Goal: Information Seeking & Learning: Learn about a topic

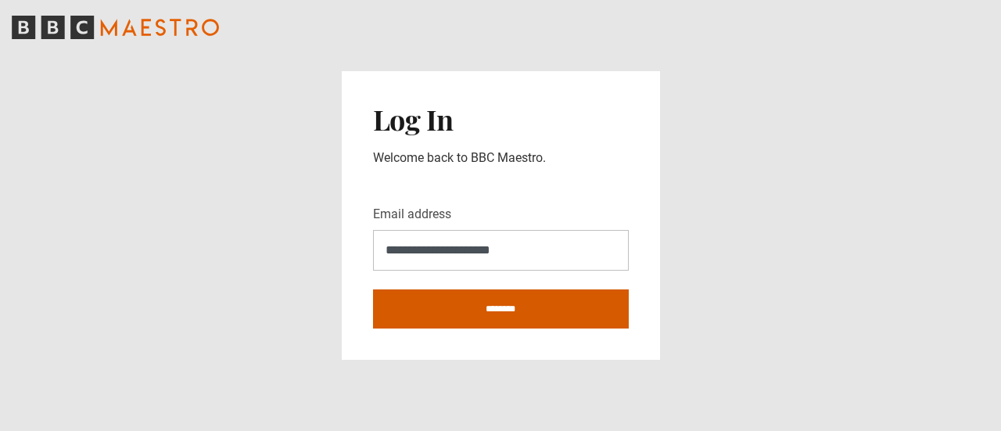
click at [475, 310] on input "********" at bounding box center [501, 308] width 256 height 39
type input "**********"
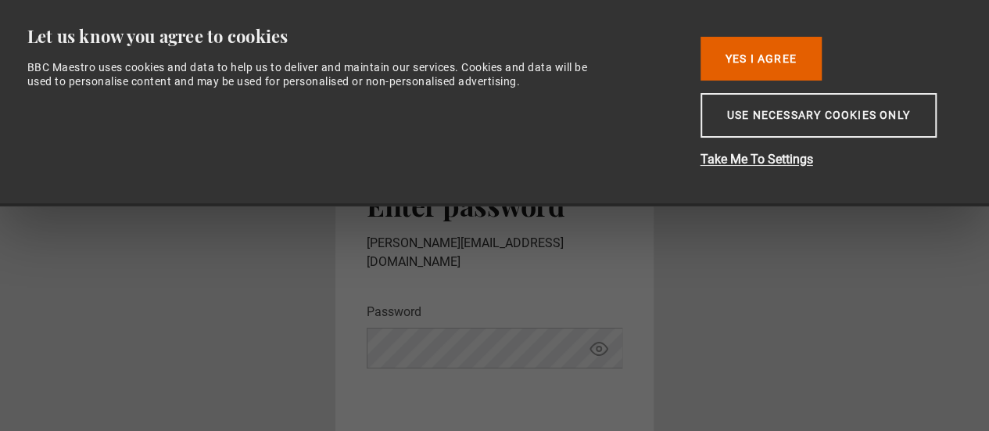
click at [604, 339] on icon "Show password" at bounding box center [599, 348] width 19 height 19
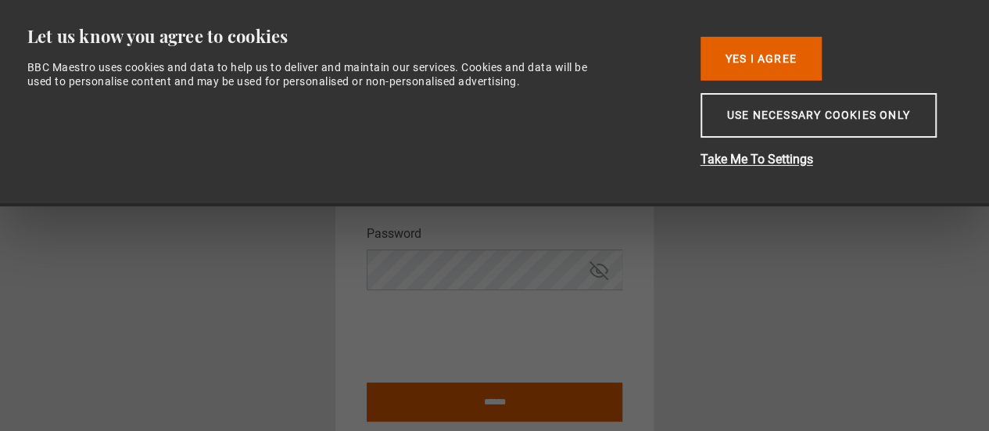
scroll to position [112, 0]
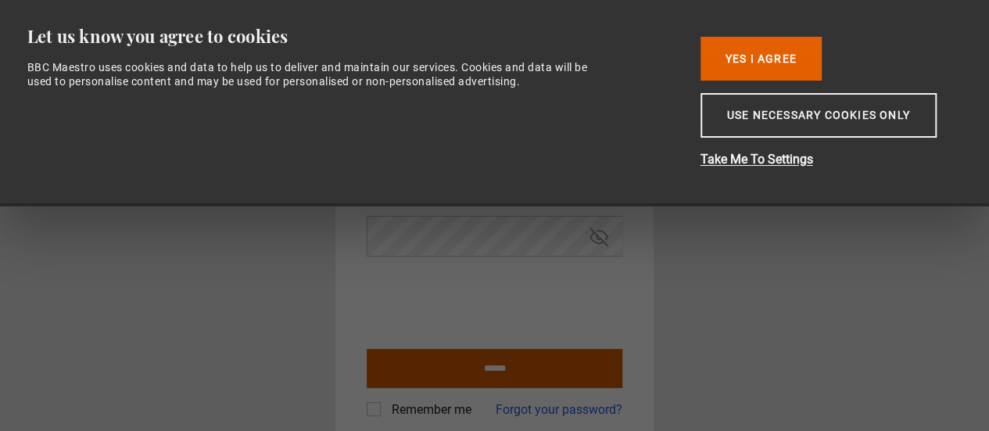
click at [499, 349] on input "******" at bounding box center [495, 368] width 256 height 39
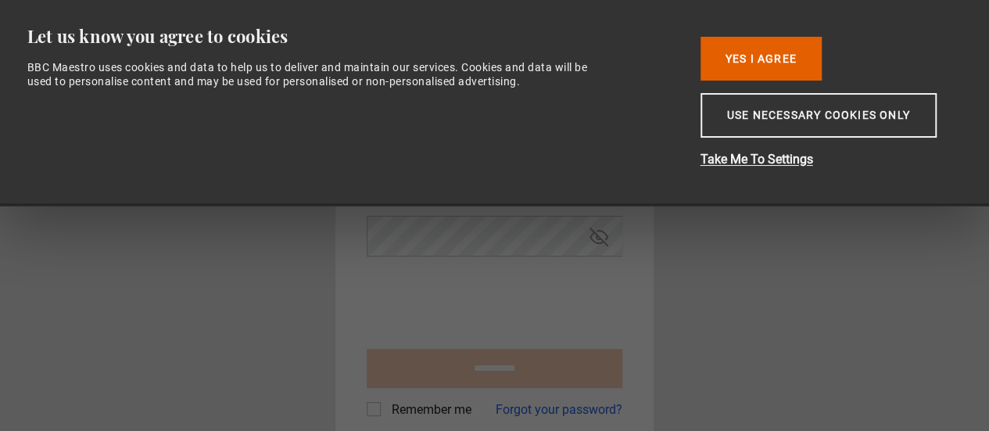
type input "**********"
click at [701, 49] on button "Yes I Agree" at bounding box center [761, 59] width 121 height 44
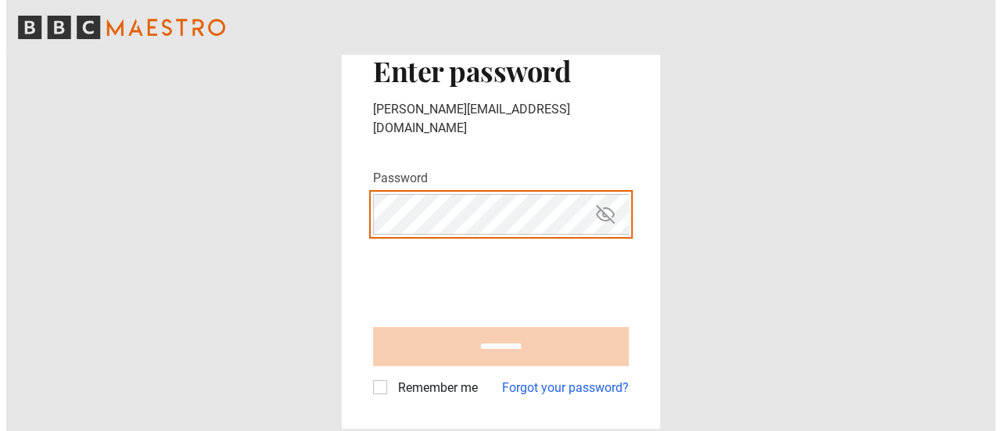
scroll to position [0, 0]
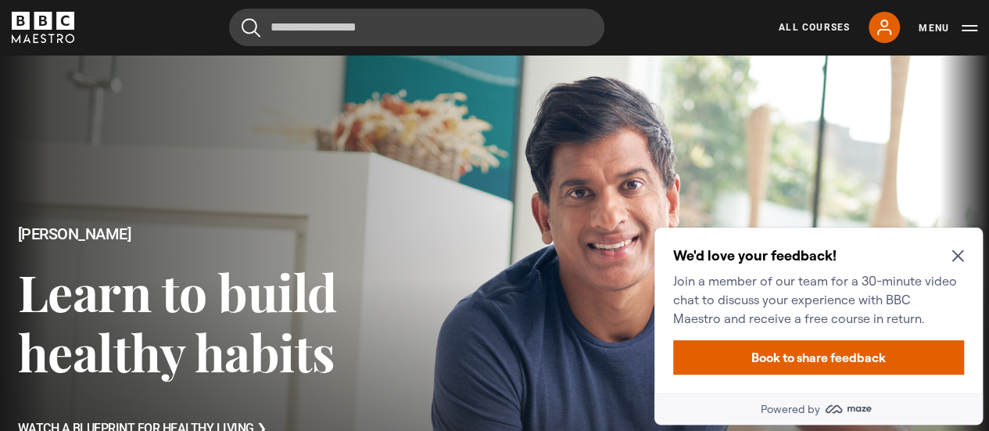
click at [956, 251] on icon "Close Maze Prompt" at bounding box center [958, 255] width 13 height 13
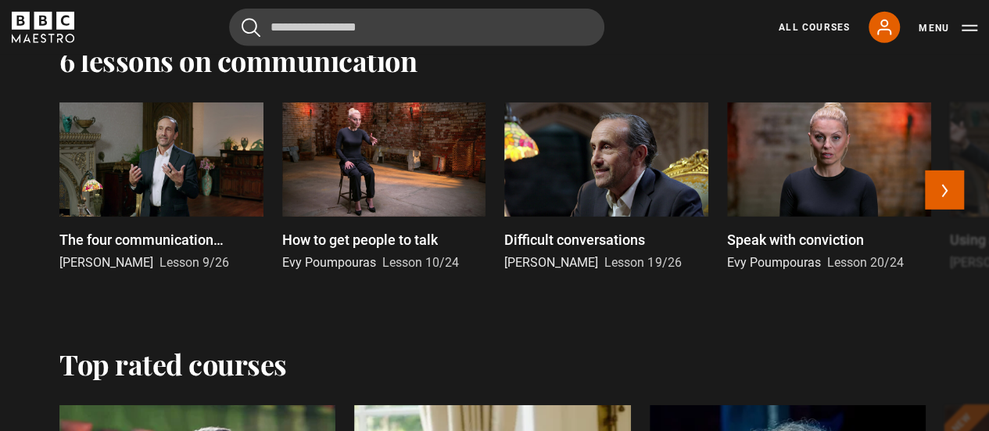
scroll to position [2112, 0]
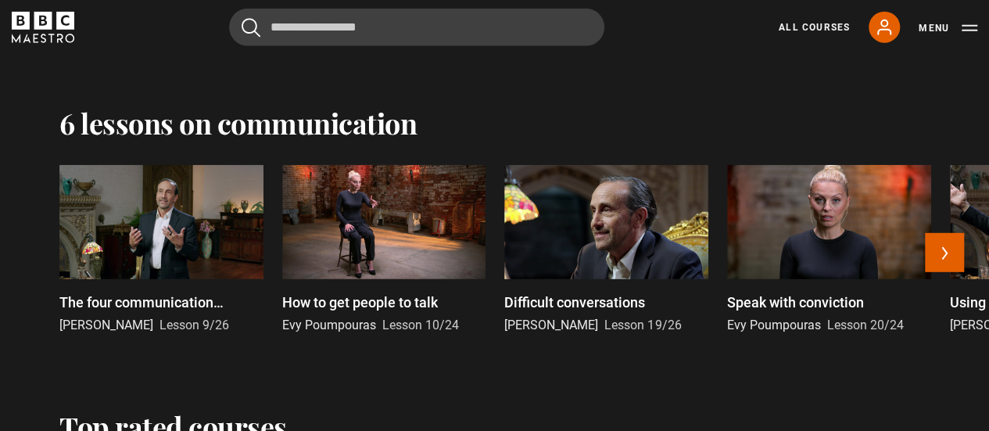
click at [608, 313] on p "Difficult conversations" at bounding box center [574, 302] width 141 height 21
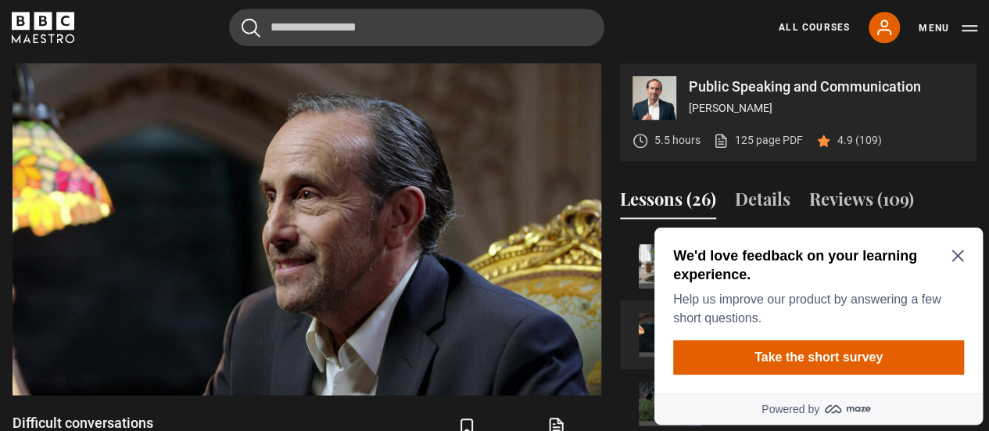
click at [958, 253] on icon "Close Maze Prompt" at bounding box center [958, 255] width 13 height 13
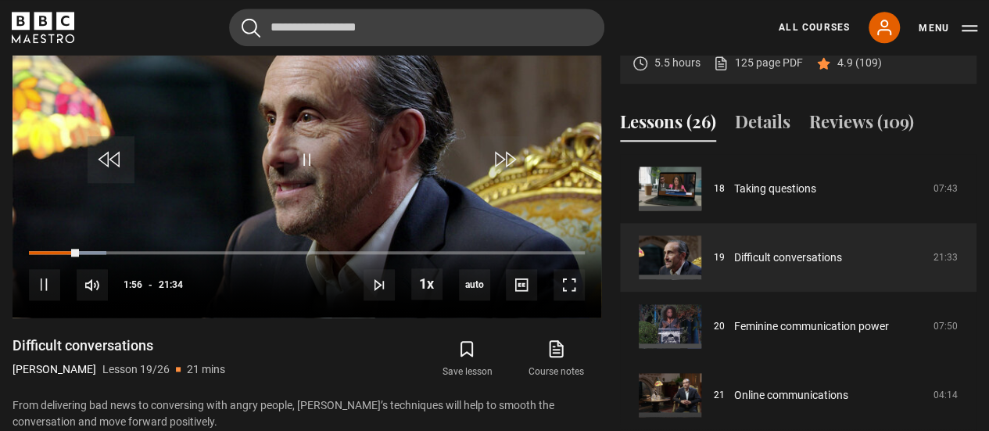
scroll to position [741, 0]
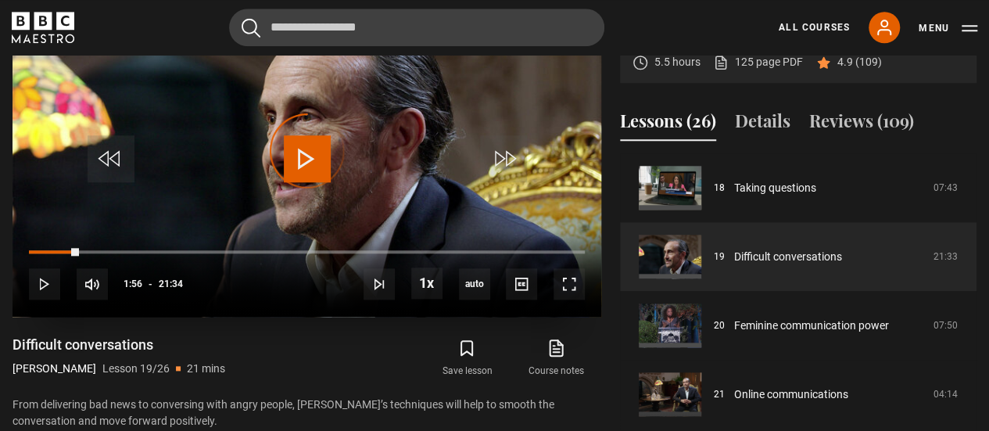
drag, startPoint x: 78, startPoint y: 254, endPoint x: 133, endPoint y: 254, distance: 54.7
click at [133, 254] on div "10s Skip Back 10 seconds Play 10s Skip Forward 10 seconds Loaded : 0.00% 02:01 …" at bounding box center [307, 273] width 589 height 87
click at [190, 256] on div "10s Skip Back 10 seconds Pause 10s Skip Forward 10 seconds Loaded : 25.50% 06:1…" at bounding box center [307, 273] width 589 height 87
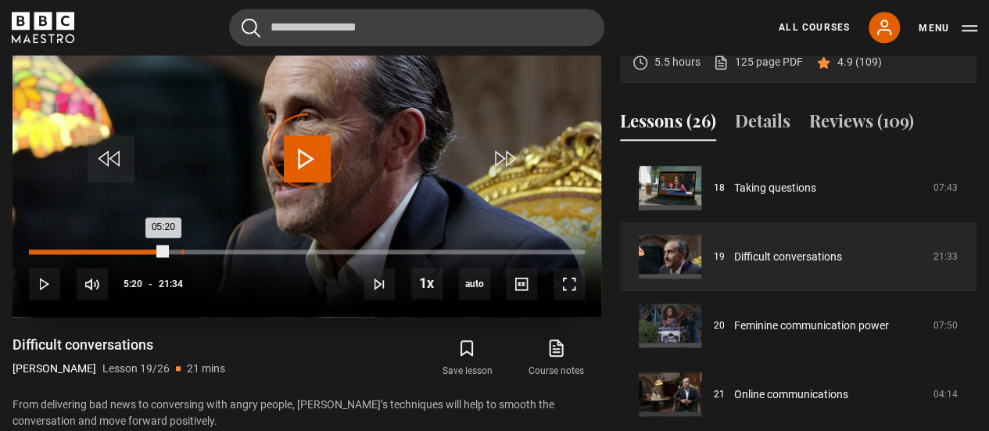
drag, startPoint x: 144, startPoint y: 249, endPoint x: 181, endPoint y: 252, distance: 37.7
click at [181, 252] on div "Loaded : 0.00% 05:54 05:20" at bounding box center [307, 251] width 556 height 5
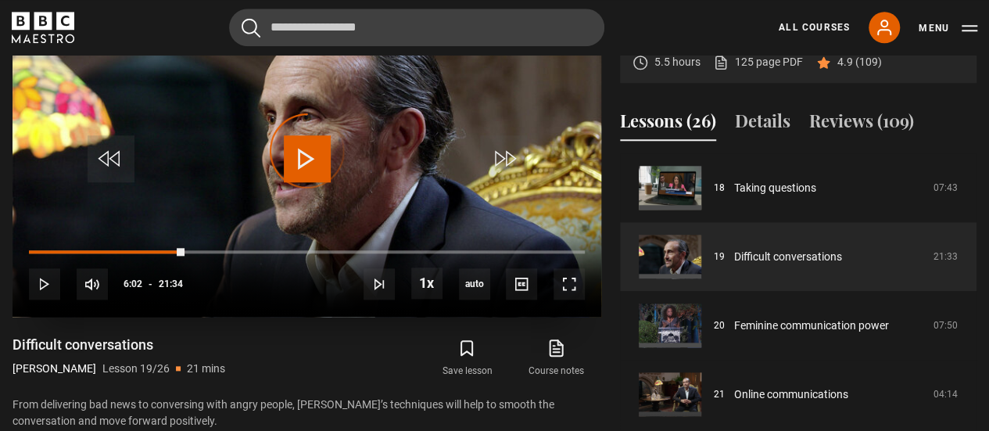
drag, startPoint x: 185, startPoint y: 246, endPoint x: 231, endPoint y: 246, distance: 46.9
click at [231, 246] on div "10s Skip Back 10 seconds Play 10s Skip Forward 10 seconds Loaded : 0.00% 07:04 …" at bounding box center [307, 273] width 589 height 87
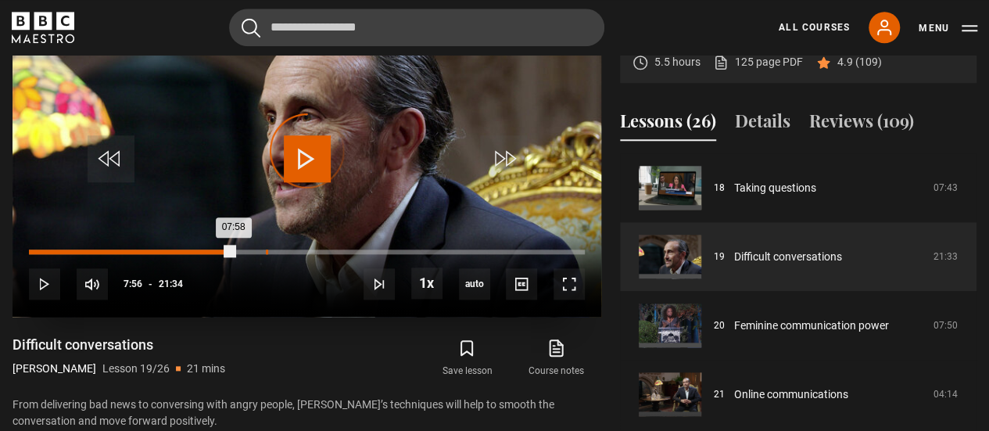
drag, startPoint x: 235, startPoint y: 253, endPoint x: 265, endPoint y: 249, distance: 30.7
click at [265, 249] on div "Loaded : 0.00% 09:11 07:58" at bounding box center [307, 251] width 556 height 5
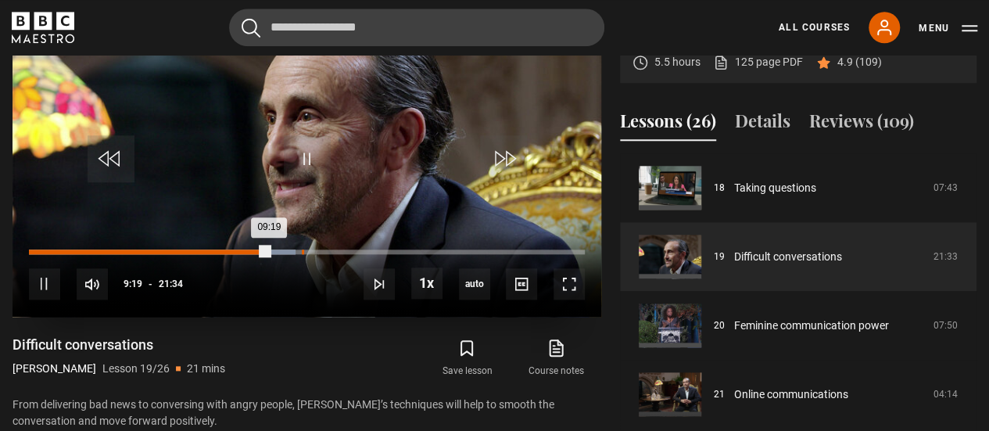
click at [301, 251] on div "Loaded : 47.91% 10:35 09:19" at bounding box center [307, 251] width 556 height 5
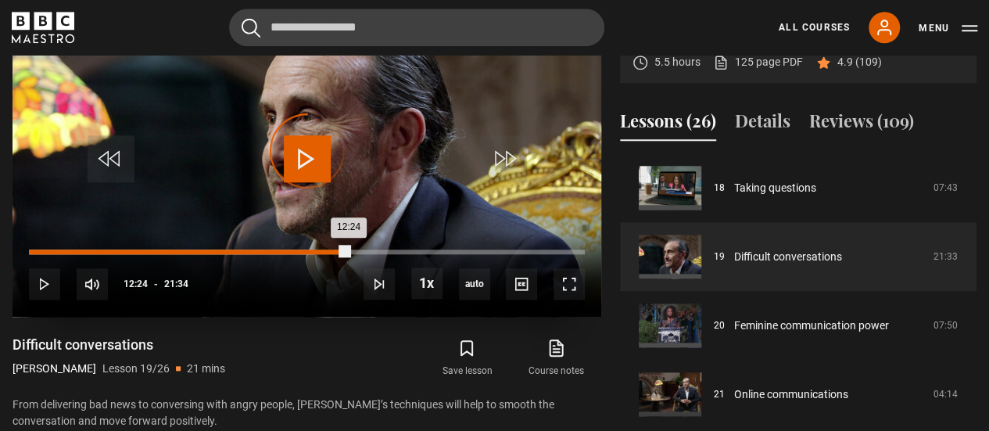
click at [349, 252] on div "Loaded : 51.39% 12:24 12:24" at bounding box center [307, 251] width 556 height 5
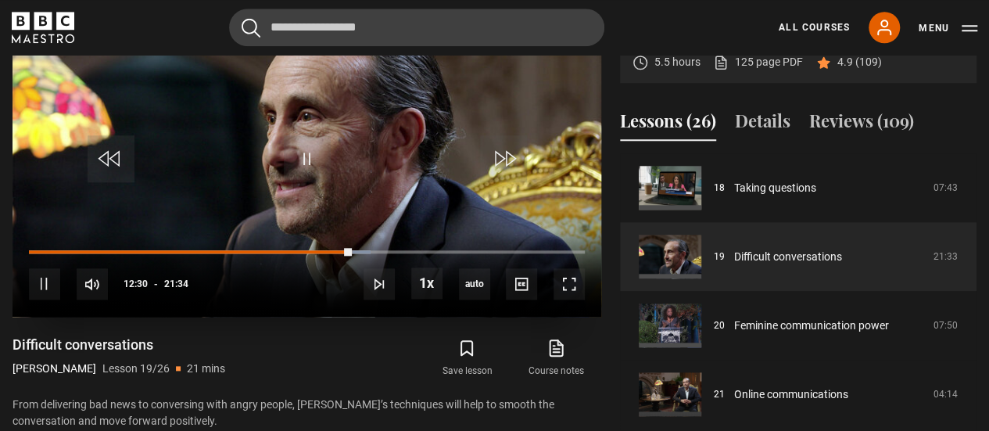
click at [417, 248] on div "10s Skip Back 10 seconds Pause 10s Skip Forward 10 seconds Loaded : 61.44% 15:0…" at bounding box center [307, 273] width 589 height 87
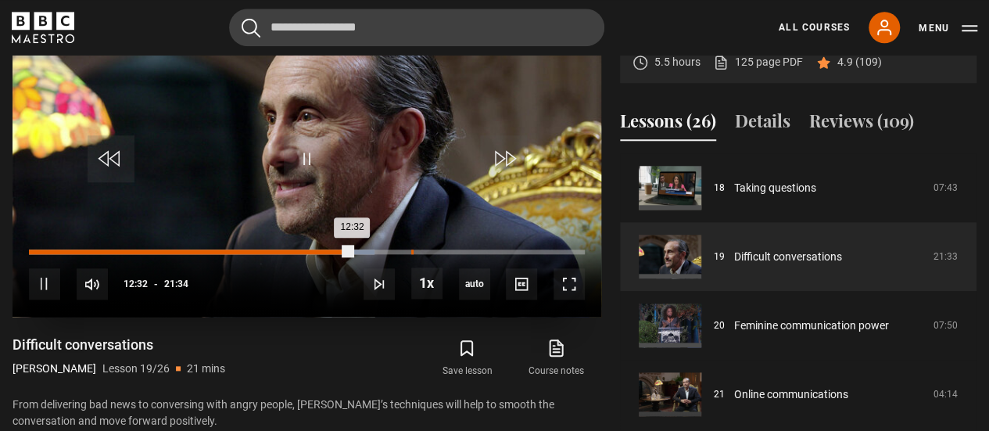
click at [411, 253] on div "10s Skip Back 10 seconds Pause 10s Skip Forward 10 seconds Loaded : 62.21% 14:4…" at bounding box center [307, 273] width 589 height 87
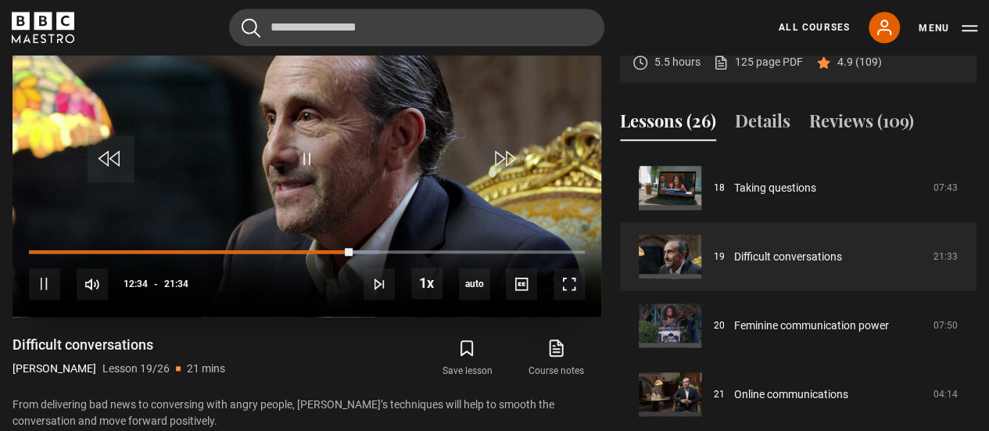
click at [376, 253] on div "10s Skip Back 10 seconds Pause 10s Skip Forward 10 seconds Loaded : 62.98% 13:5…" at bounding box center [307, 273] width 589 height 87
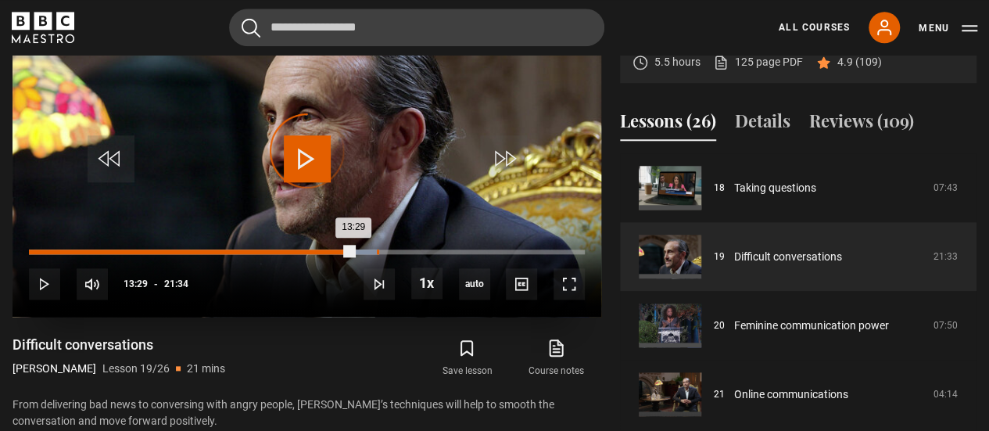
click at [377, 251] on div "13:29" at bounding box center [378, 251] width 2 height 5
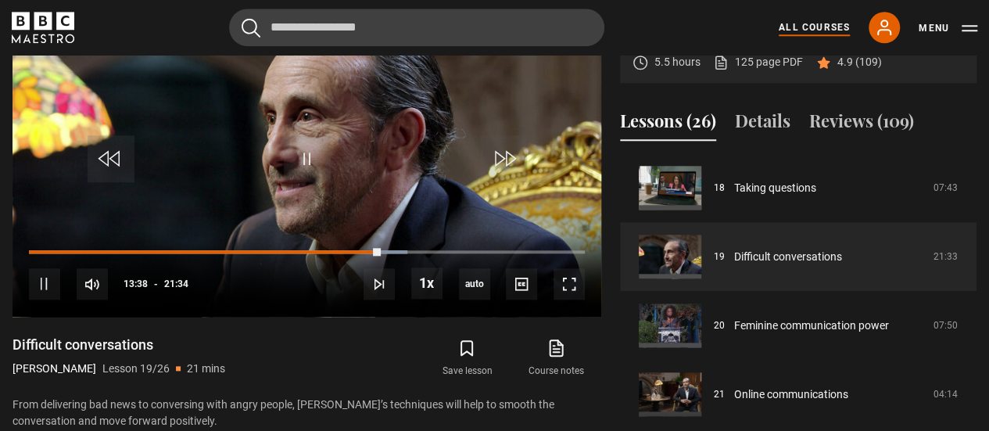
click at [821, 23] on link "All Courses" at bounding box center [814, 27] width 71 height 14
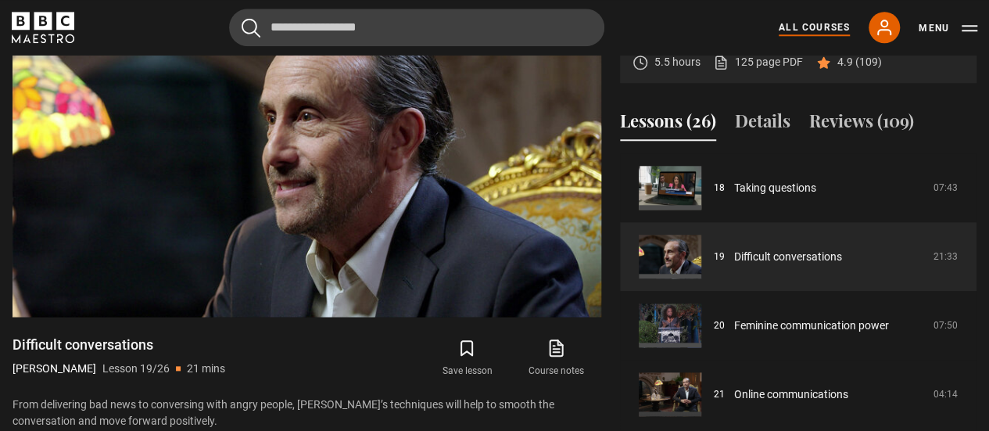
click at [820, 26] on link "All Courses" at bounding box center [814, 27] width 71 height 14
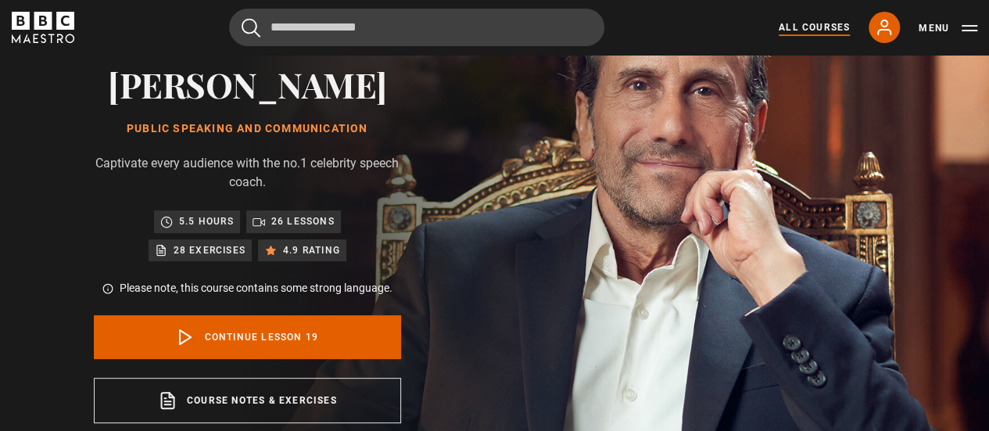
scroll to position [0, 0]
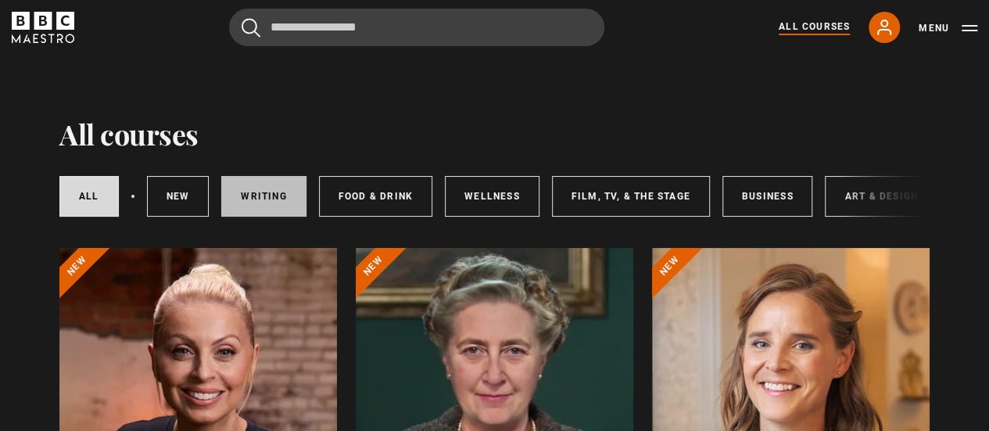
click at [257, 203] on link "Writing" at bounding box center [263, 196] width 84 height 41
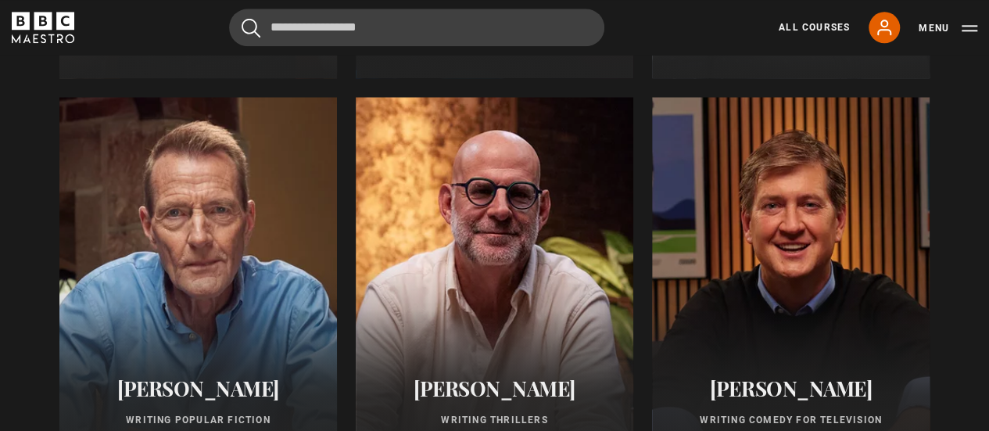
scroll to position [1017, 0]
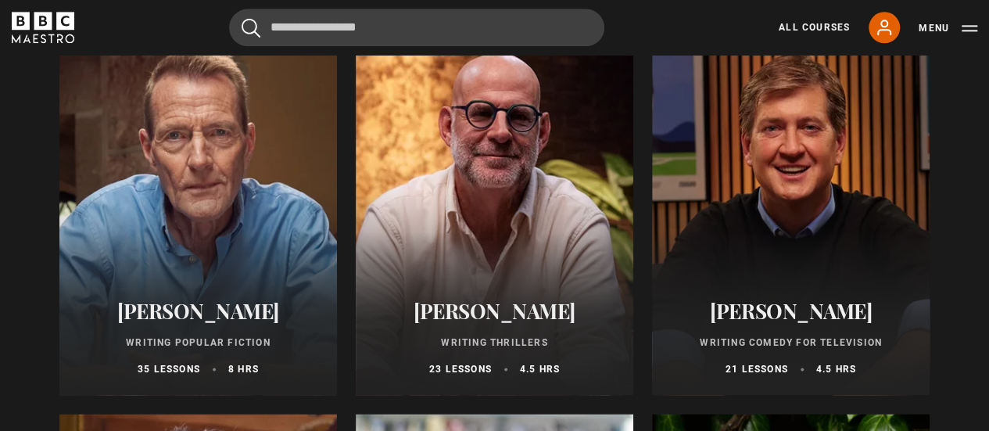
click at [228, 321] on h2 "[PERSON_NAME]" at bounding box center [198, 311] width 240 height 24
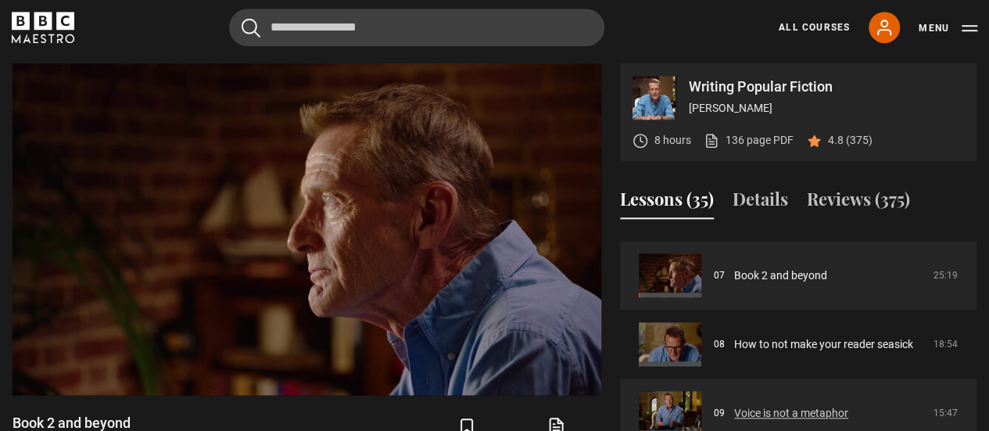
scroll to position [413, 0]
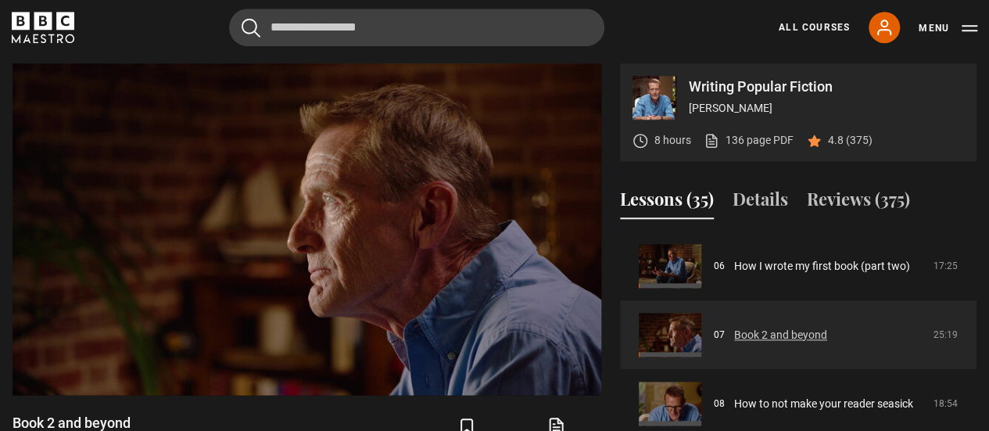
click at [734, 332] on link "Book 2 and beyond" at bounding box center [780, 335] width 93 height 16
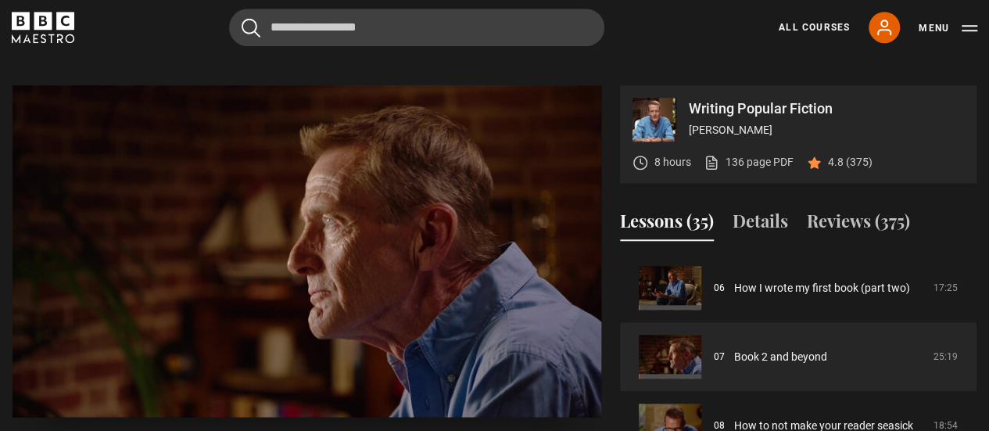
scroll to position [550, 0]
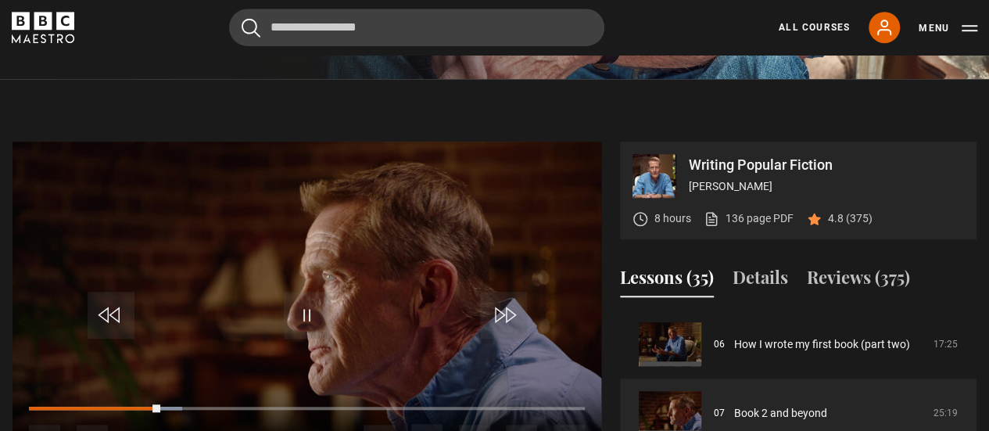
click at [435, 334] on video "Video Player" at bounding box center [307, 308] width 589 height 332
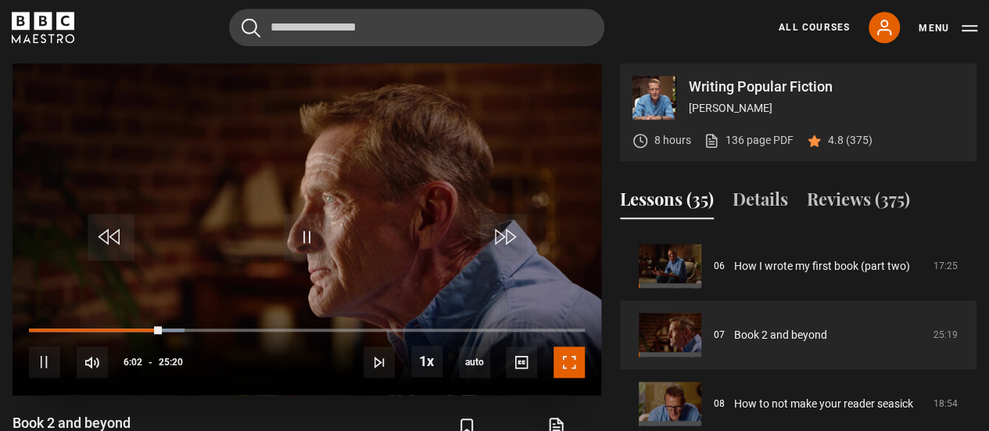
click at [568, 363] on span "Video Player" at bounding box center [569, 361] width 31 height 31
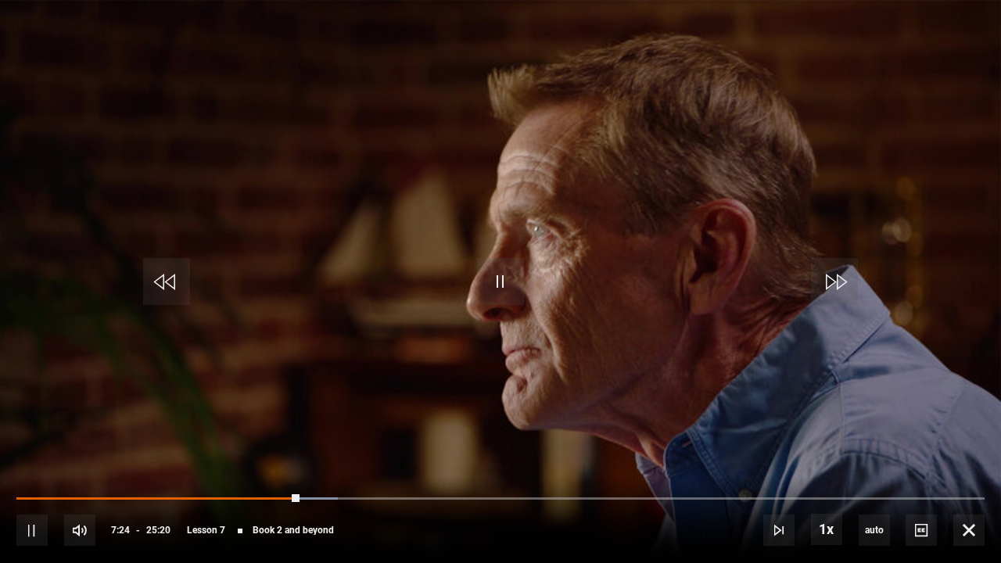
click at [313, 430] on video "Video Player" at bounding box center [500, 281] width 1001 height 563
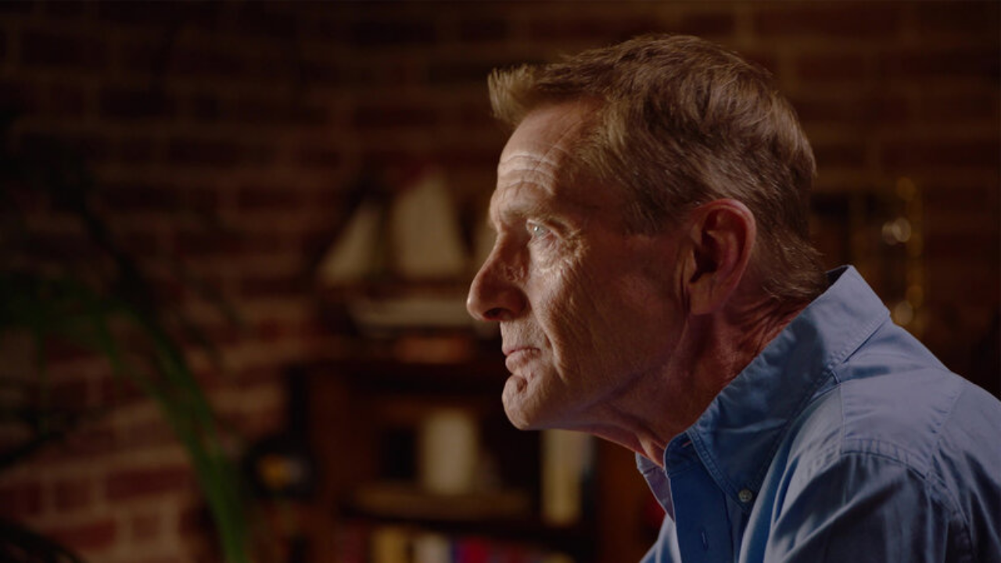
click at [535, 400] on video "Video Player" at bounding box center [500, 281] width 1001 height 563
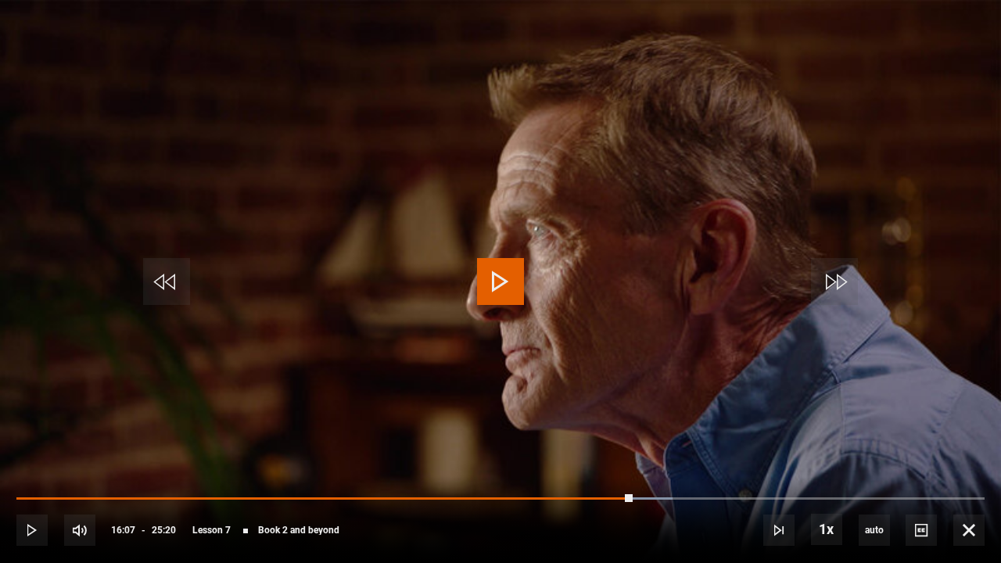
click at [535, 401] on video "Video Player" at bounding box center [500, 281] width 1001 height 563
click at [651, 400] on video "Video Player" at bounding box center [500, 281] width 1001 height 563
click at [501, 285] on span "Video Player" at bounding box center [500, 281] width 47 height 47
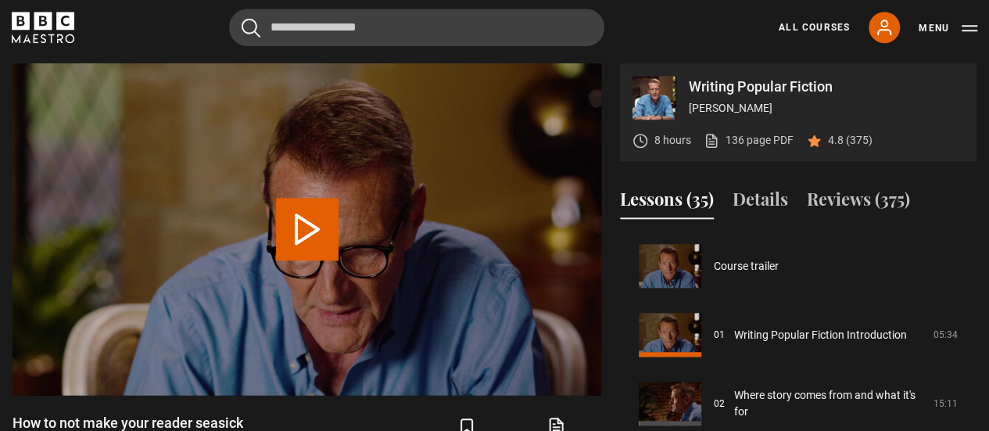
scroll to position [482, 0]
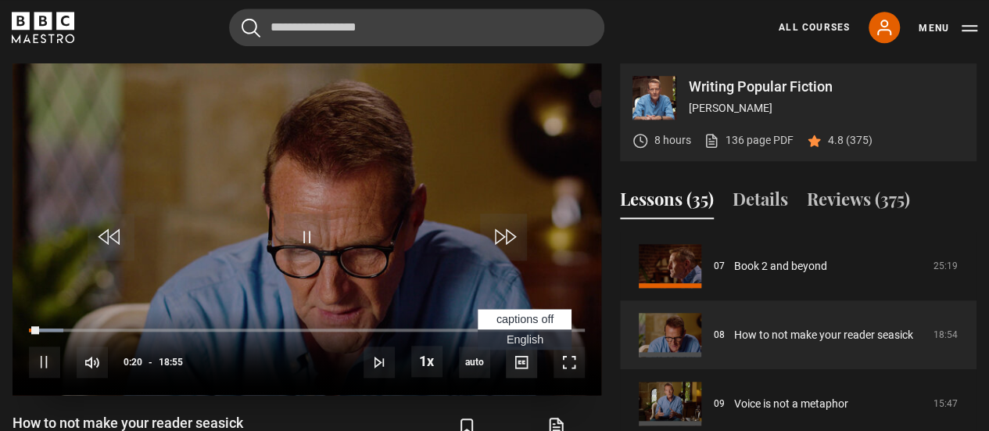
click at [522, 364] on span "Video Player" at bounding box center [521, 361] width 31 height 31
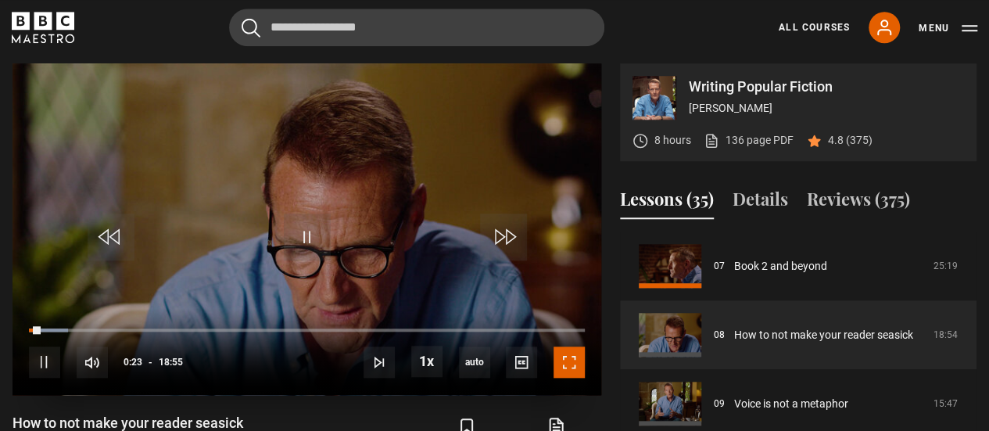
click at [569, 362] on span "Video Player" at bounding box center [569, 361] width 31 height 31
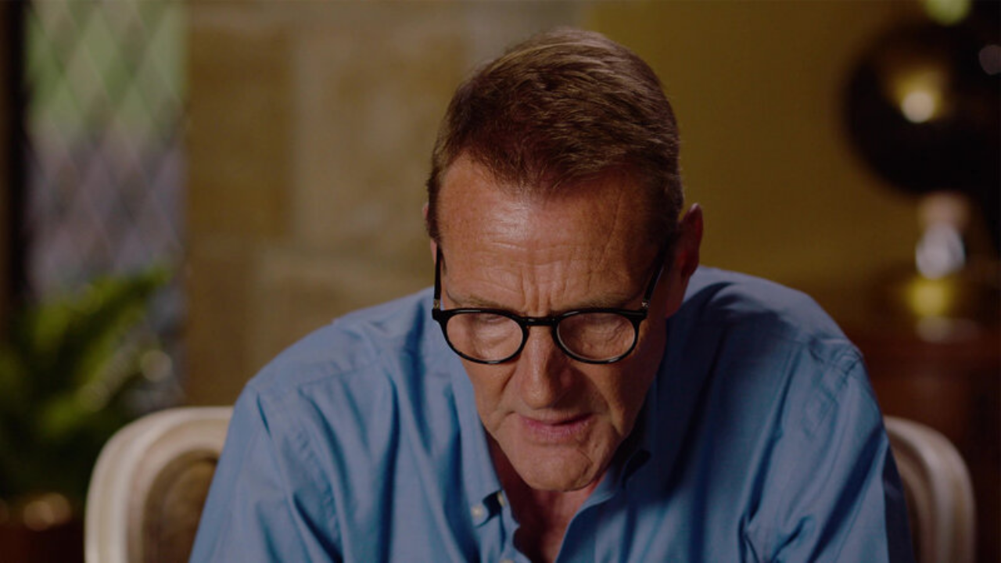
click at [967, 298] on video "Video Player" at bounding box center [500, 281] width 1001 height 563
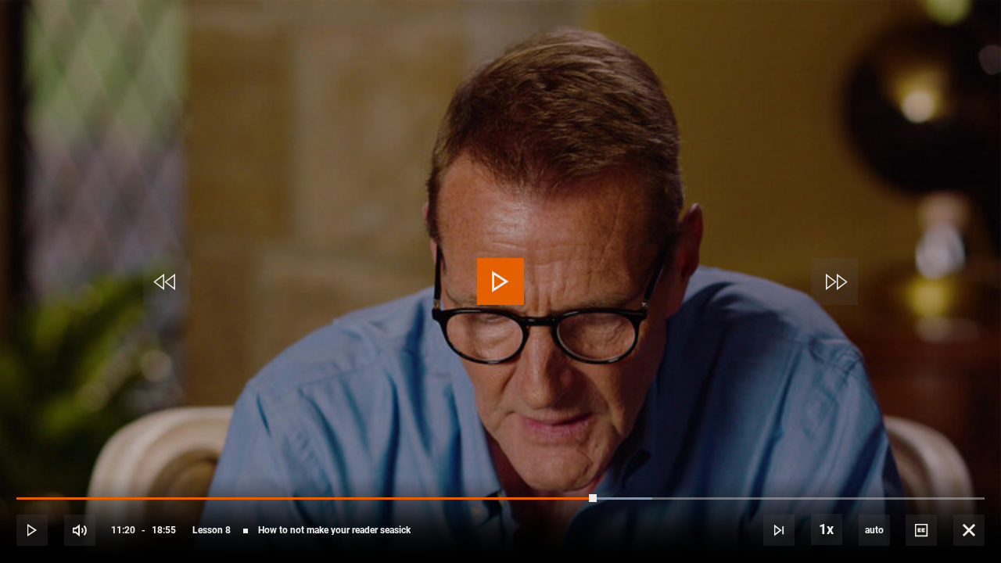
click at [967, 298] on video "Video Player" at bounding box center [500, 281] width 1001 height 563
click at [540, 430] on div "10s Skip Back 10 seconds Pause 10s Skip Forward 10 seconds Loaded : 71.37% 12:2…" at bounding box center [500, 519] width 1001 height 87
click at [38, 430] on span "Video Player" at bounding box center [31, 530] width 31 height 31
click at [522, 430] on video "Video Player" at bounding box center [500, 281] width 1001 height 563
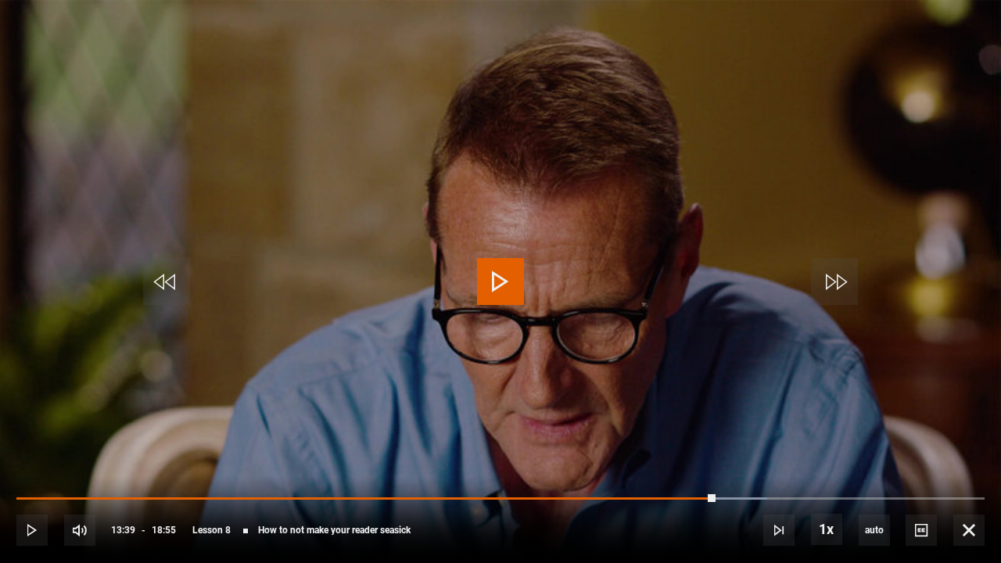
click at [522, 430] on video "Video Player" at bounding box center [500, 281] width 1001 height 563
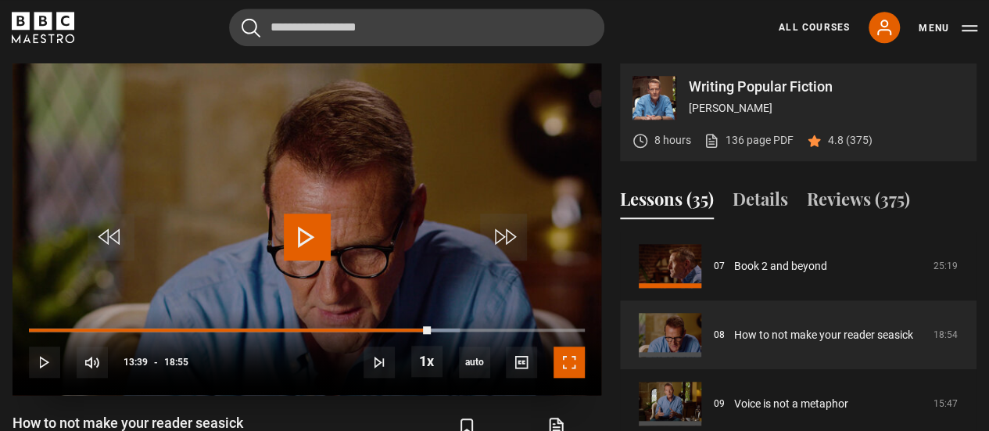
click at [563, 363] on span "Video Player" at bounding box center [569, 361] width 31 height 31
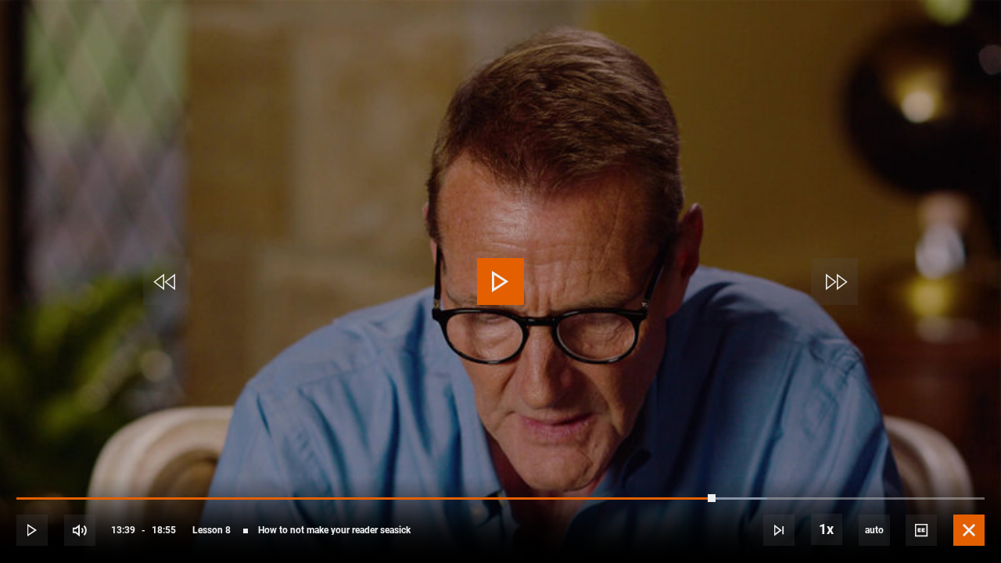
click at [970, 430] on span "Video Player" at bounding box center [968, 530] width 31 height 31
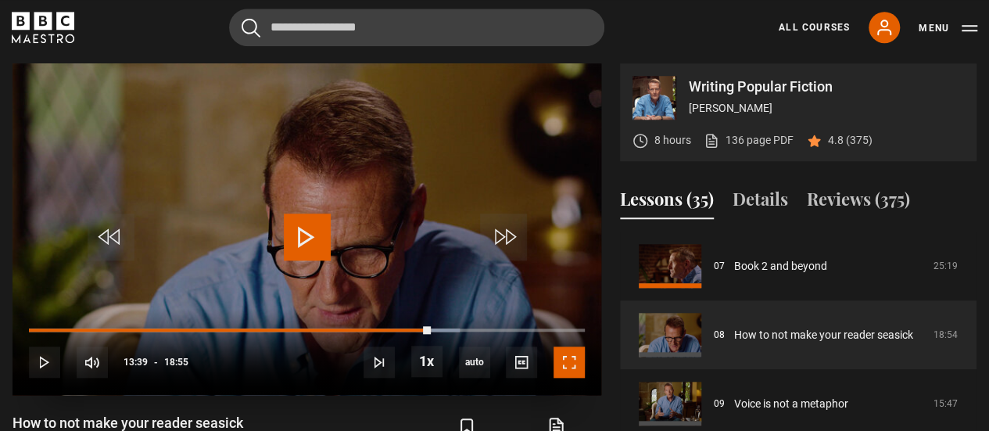
click at [573, 365] on span "Video Player" at bounding box center [569, 361] width 31 height 31
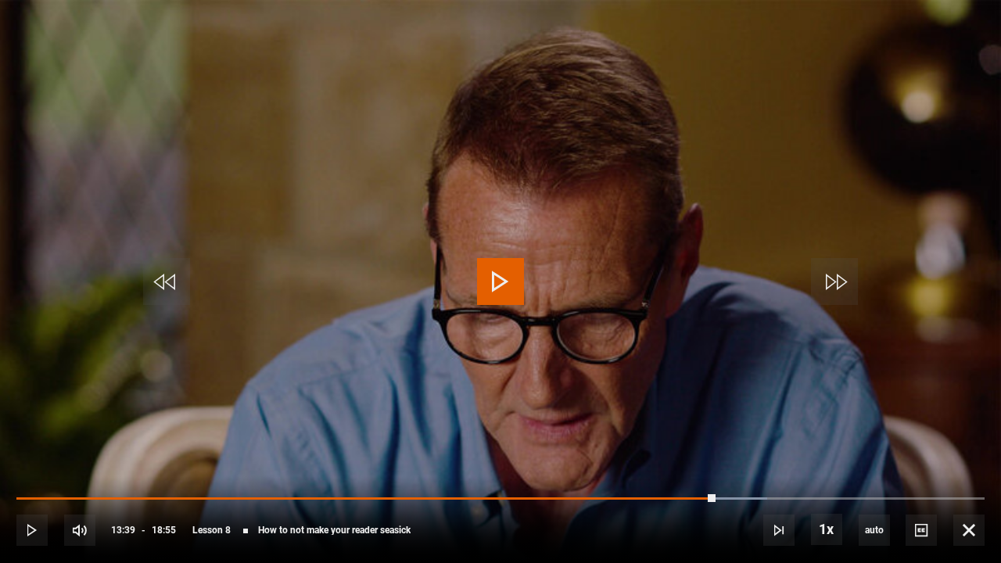
click at [559, 430] on video "Video Player" at bounding box center [500, 281] width 1001 height 563
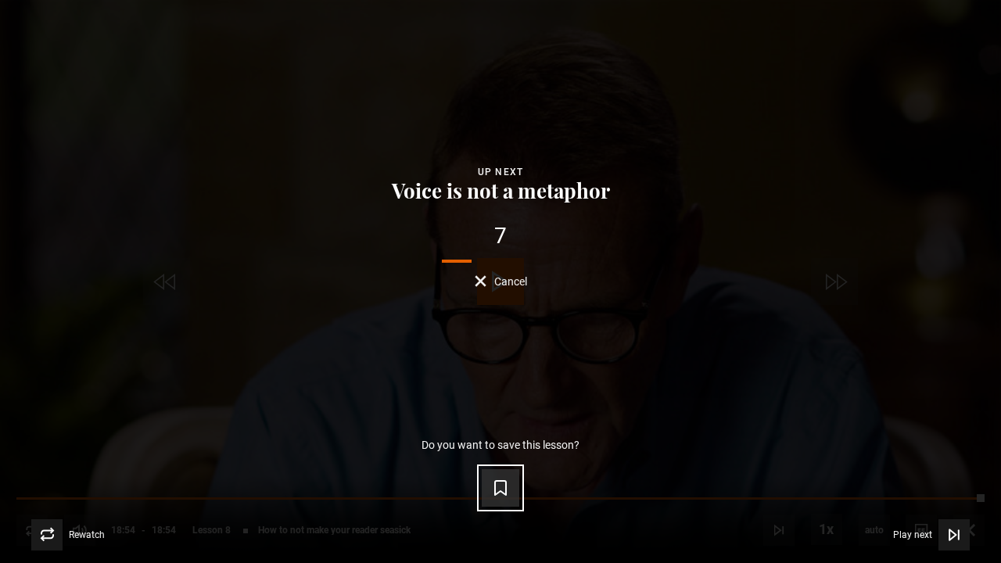
click at [499, 430] on icon "Video Player" at bounding box center [500, 488] width 19 height 19
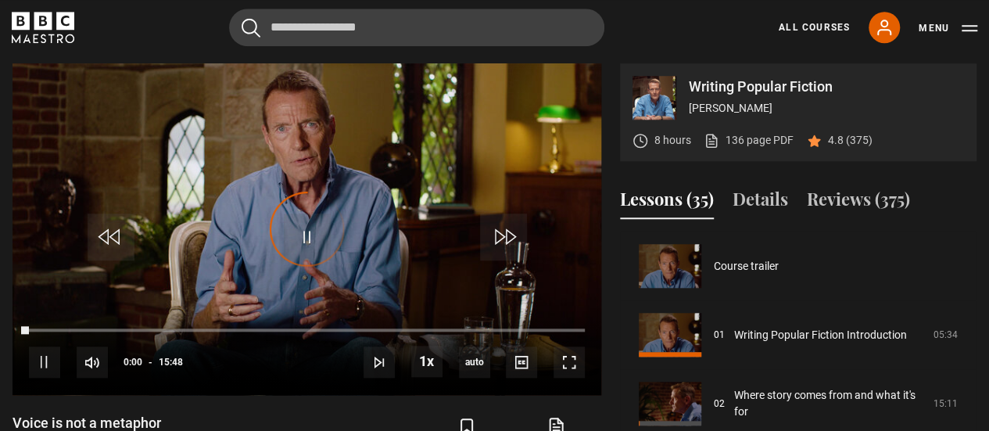
scroll to position [551, 0]
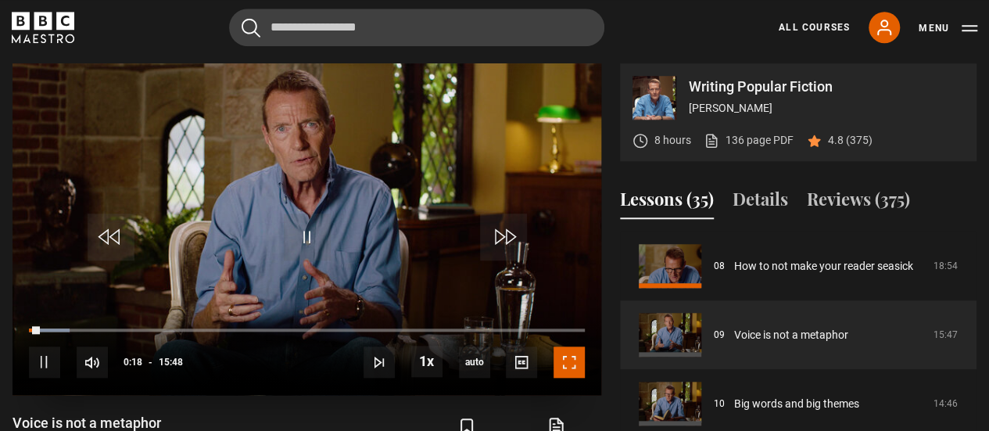
click at [568, 361] on span "Video Player" at bounding box center [569, 361] width 31 height 31
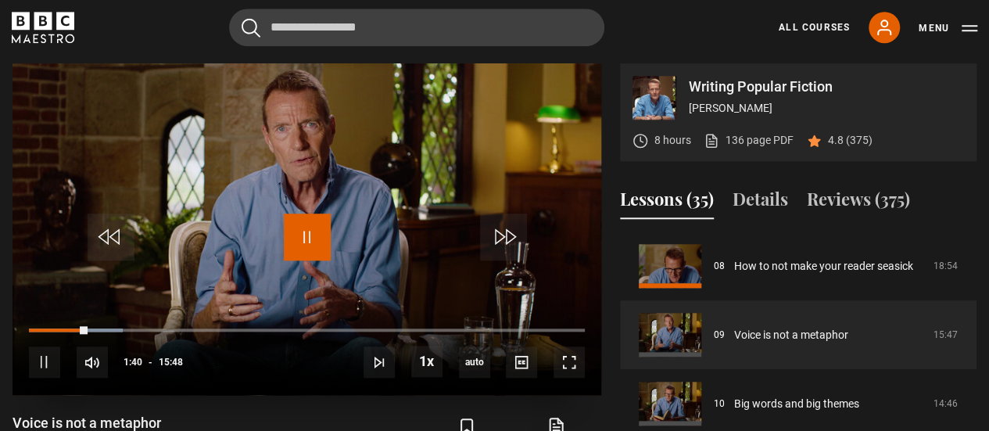
click at [307, 240] on span "Video Player" at bounding box center [307, 236] width 47 height 47
click at [749, 141] on link "136 page PDF (opens in new tab)" at bounding box center [749, 140] width 90 height 16
